Goal: Check status: Check status

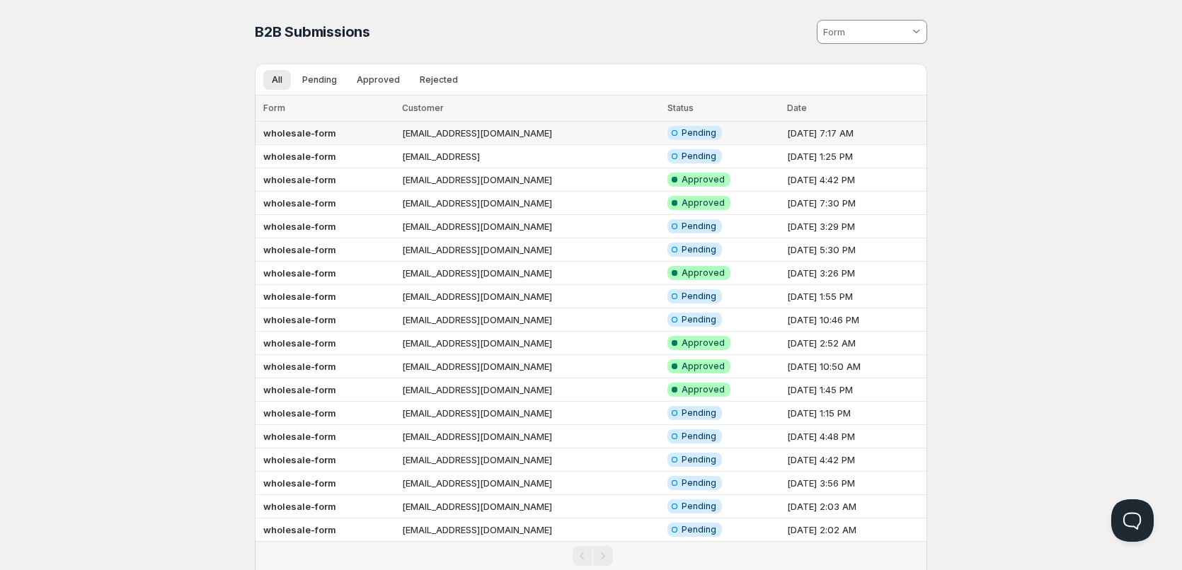
click at [330, 139] on td "wholesale-form" at bounding box center [326, 133] width 143 height 23
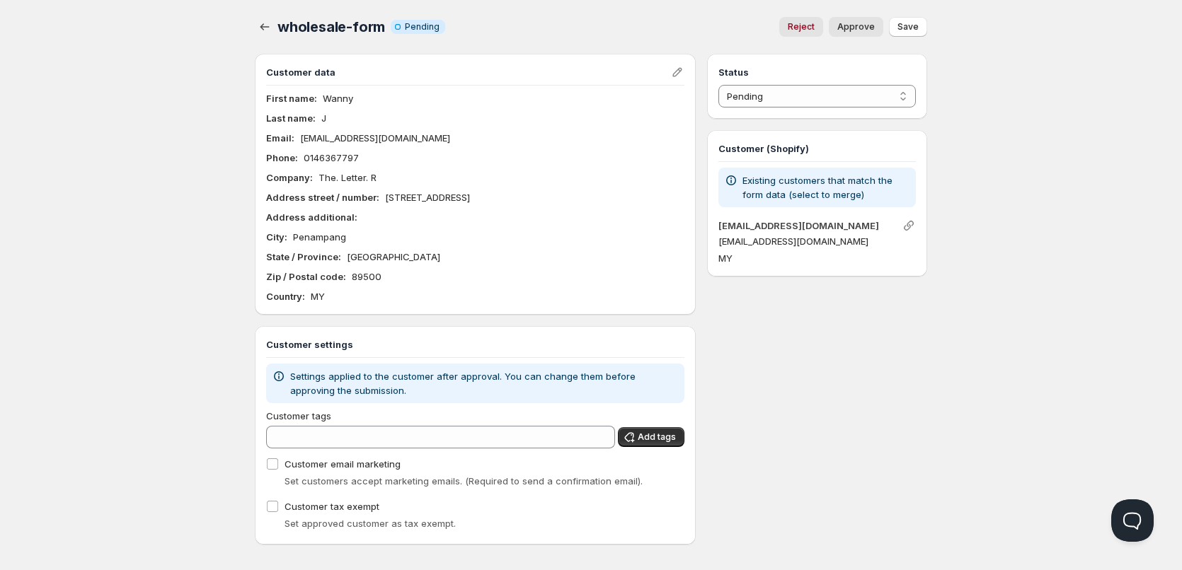
click at [783, 242] on p "[EMAIL_ADDRESS][DOMAIN_NAME]" at bounding box center [816, 241] width 197 height 14
copy div "[EMAIL_ADDRESS][DOMAIN_NAME]"
drag, startPoint x: 355, startPoint y: 100, endPoint x: 319, endPoint y: 100, distance: 36.1
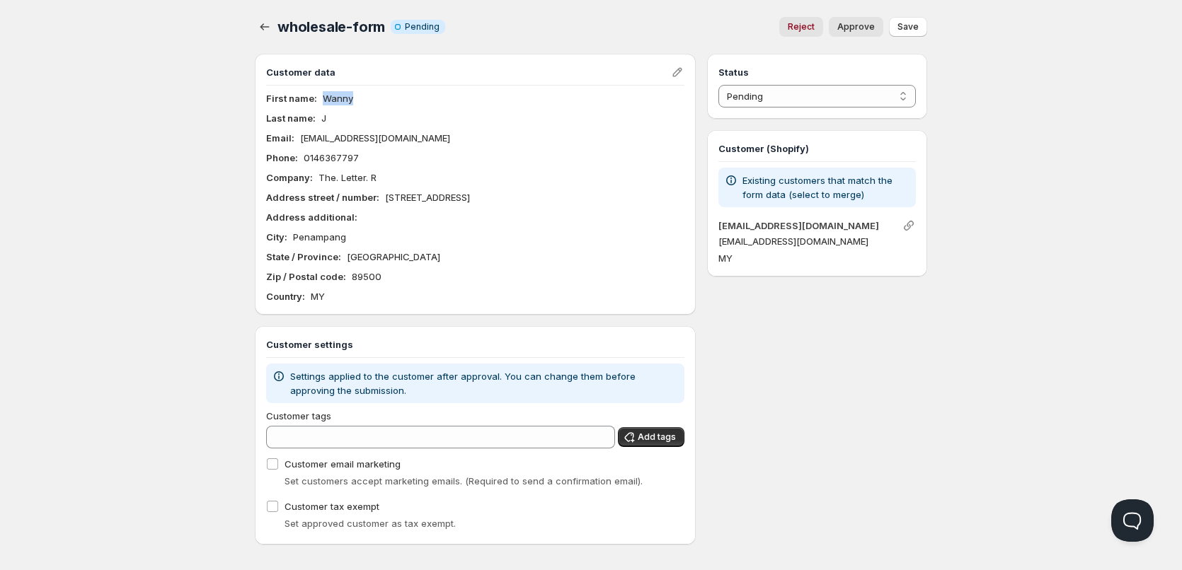
click at [319, 100] on div "First name : Wanny" at bounding box center [475, 98] width 418 height 14
copy p "Wanny"
click at [263, 28] on icon "button" at bounding box center [265, 27] width 14 height 14
